Goal: Find contact information: Find contact information

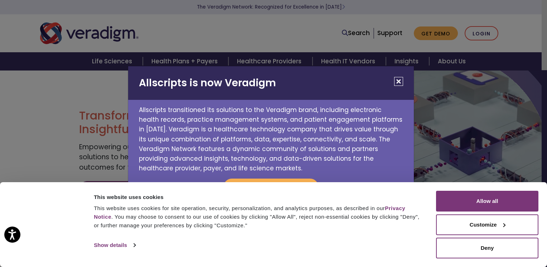
click at [401, 79] on button "Close" at bounding box center [398, 81] width 9 height 9
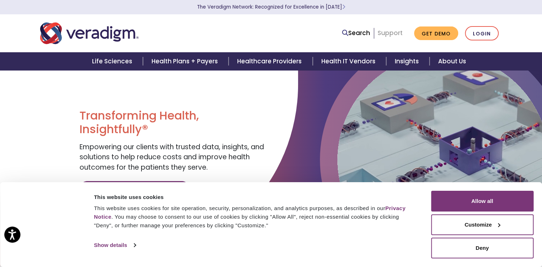
click at [391, 34] on link "Support" at bounding box center [389, 33] width 25 height 9
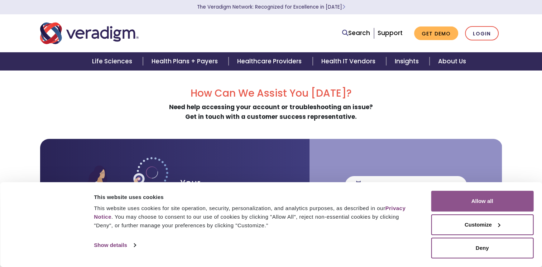
click at [464, 209] on button "Allow all" at bounding box center [482, 201] width 102 height 21
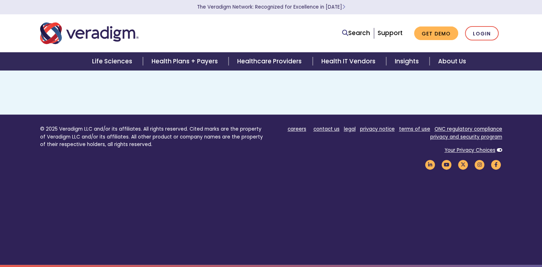
scroll to position [524, 0]
click at [329, 127] on link "contact us" at bounding box center [326, 129] width 26 height 7
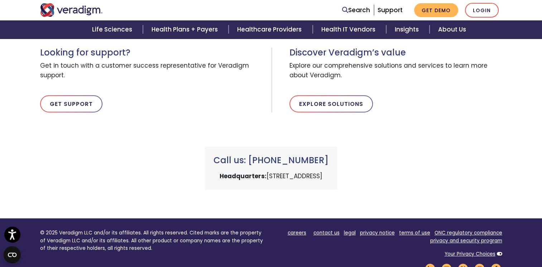
scroll to position [253, 0]
